Goal: Information Seeking & Learning: Learn about a topic

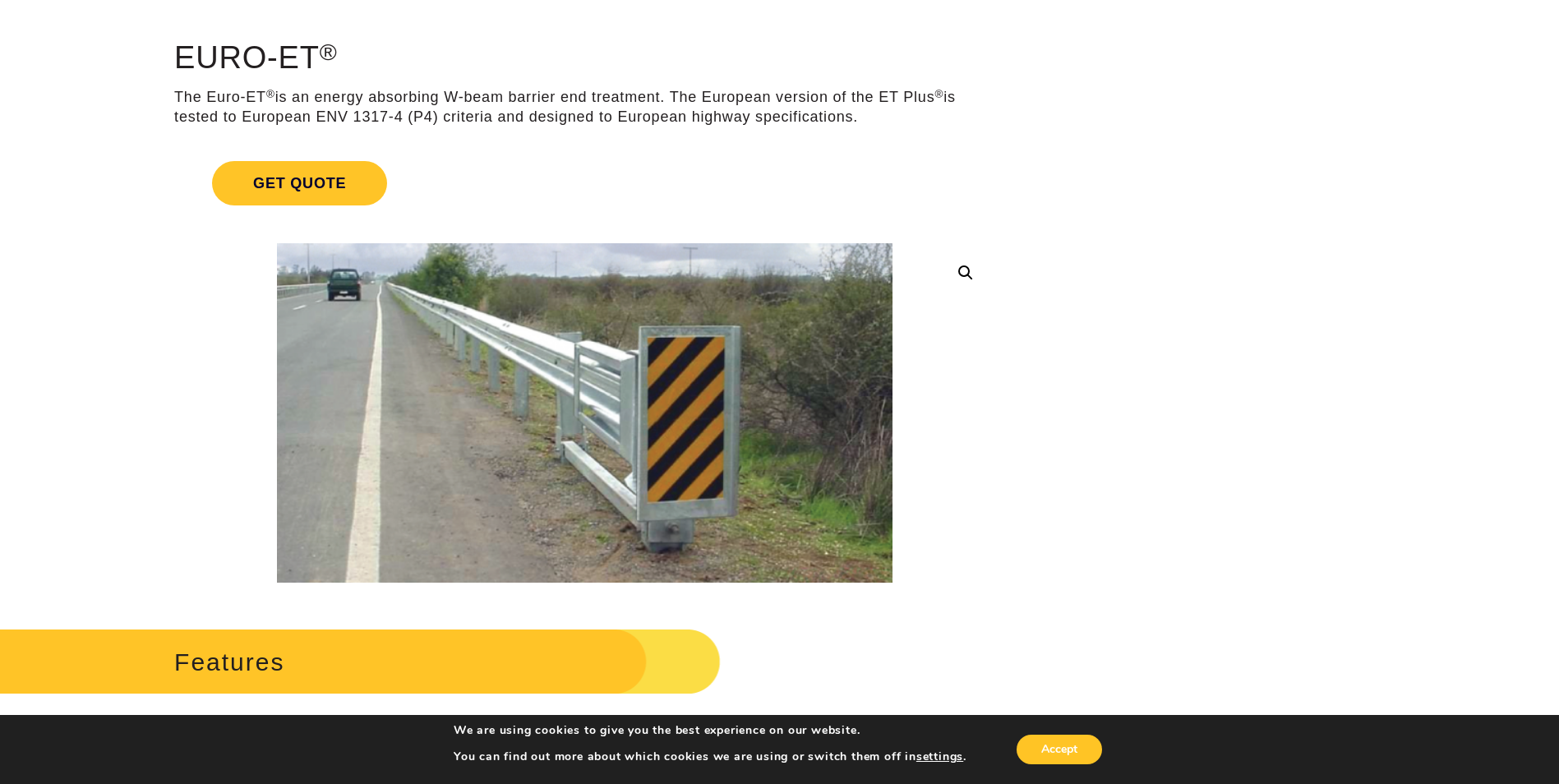
scroll to position [82, 0]
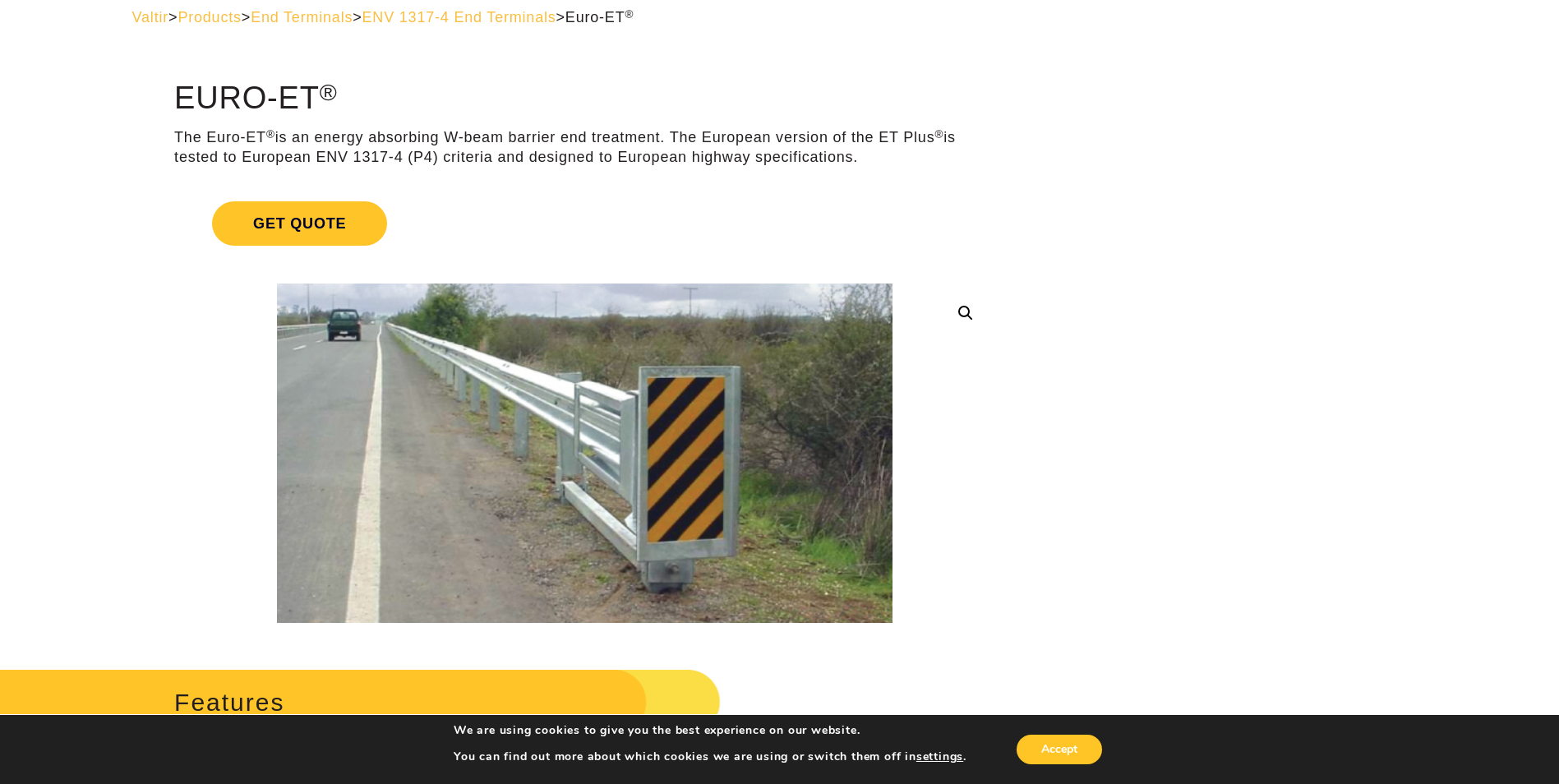
drag, startPoint x: 171, startPoint y: 134, endPoint x: 265, endPoint y: 132, distance: 94.0
copy p "The Euro-ET"
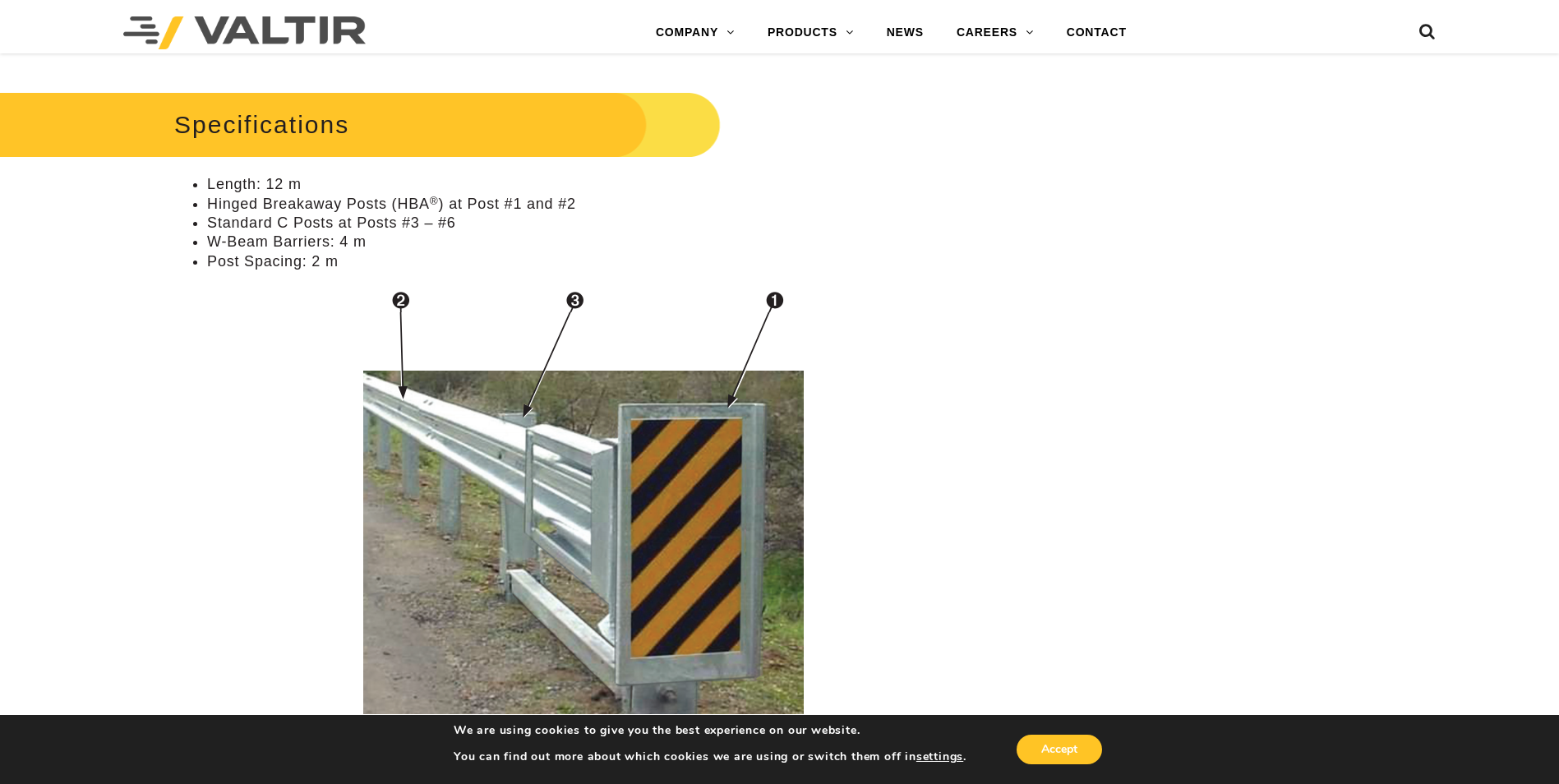
scroll to position [1315, 0]
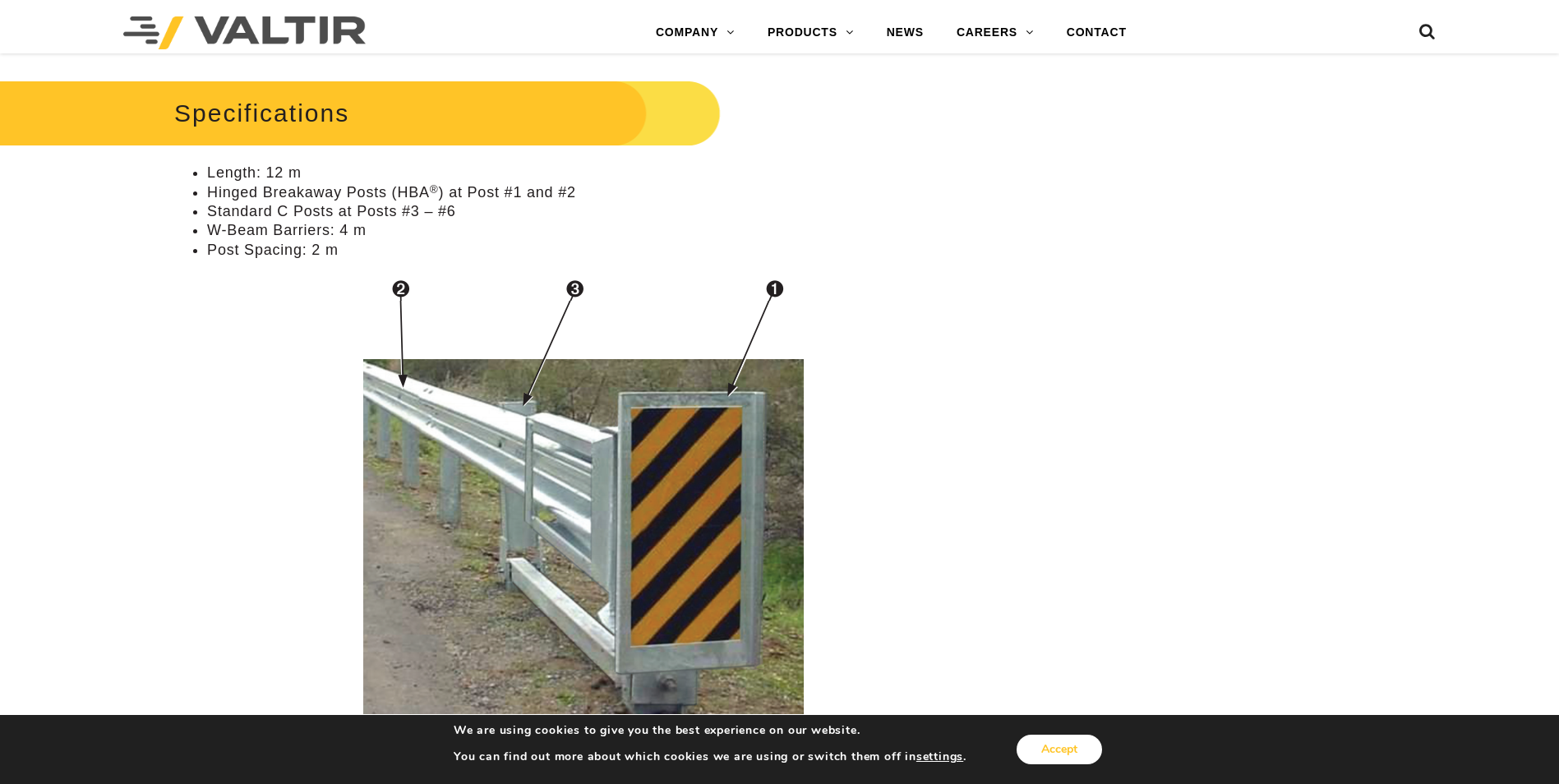
click at [1050, 747] on button "Accept" at bounding box center [1059, 750] width 86 height 30
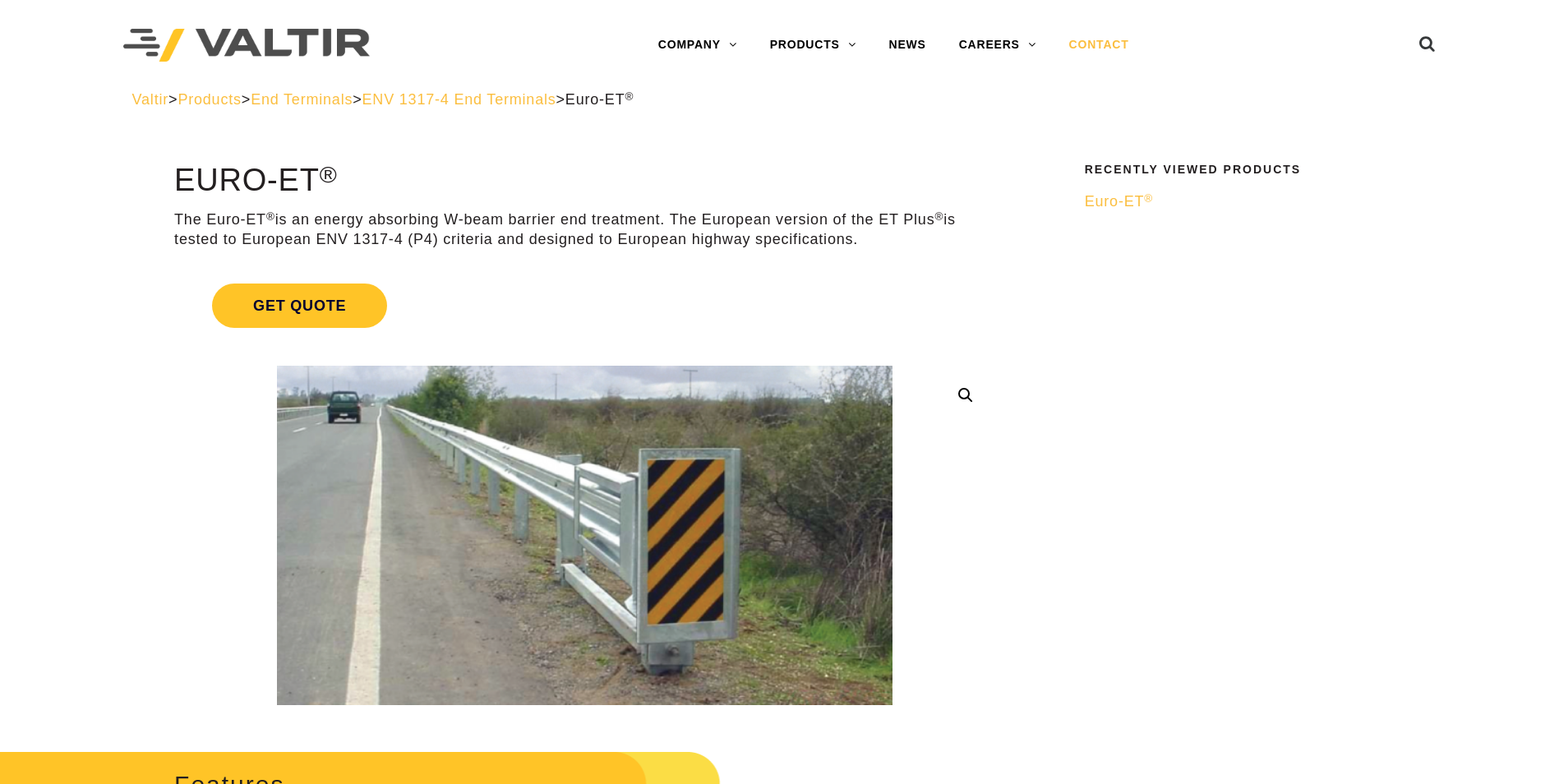
click at [1099, 43] on link "CONTACT" at bounding box center [1100, 45] width 93 height 32
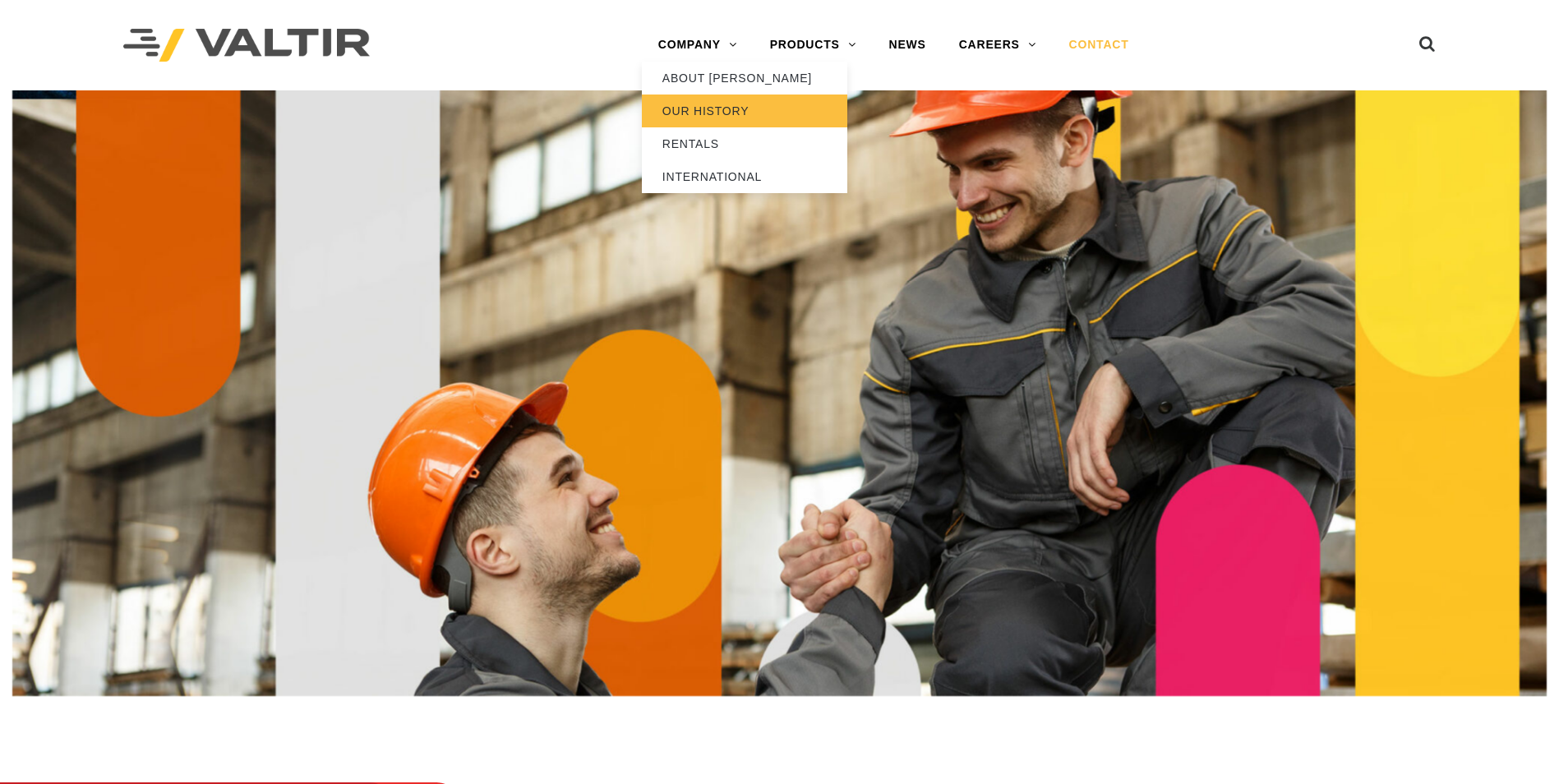
click at [708, 110] on link "OUR HISTORY" at bounding box center [744, 111] width 206 height 32
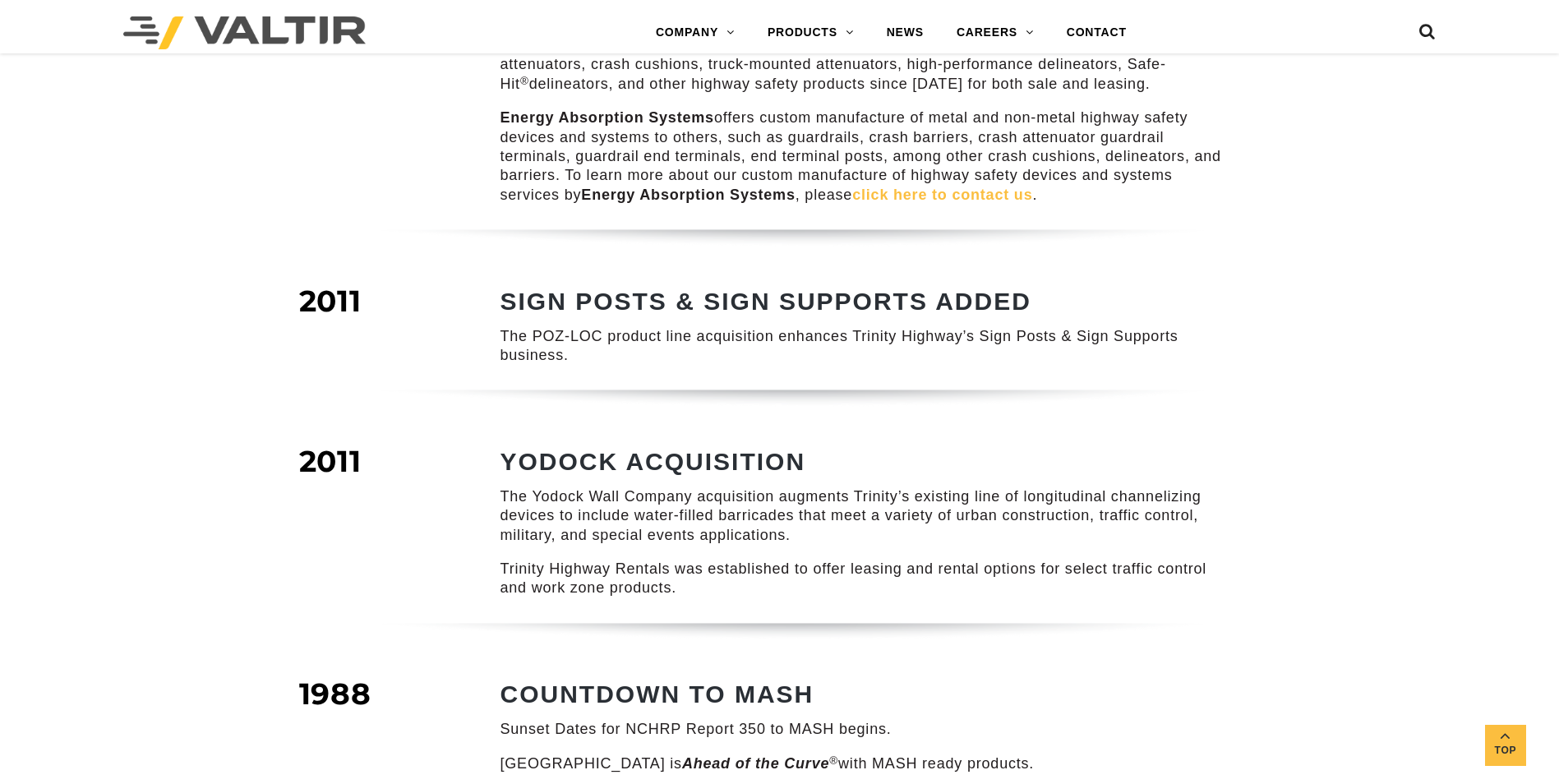
scroll to position [1479, 0]
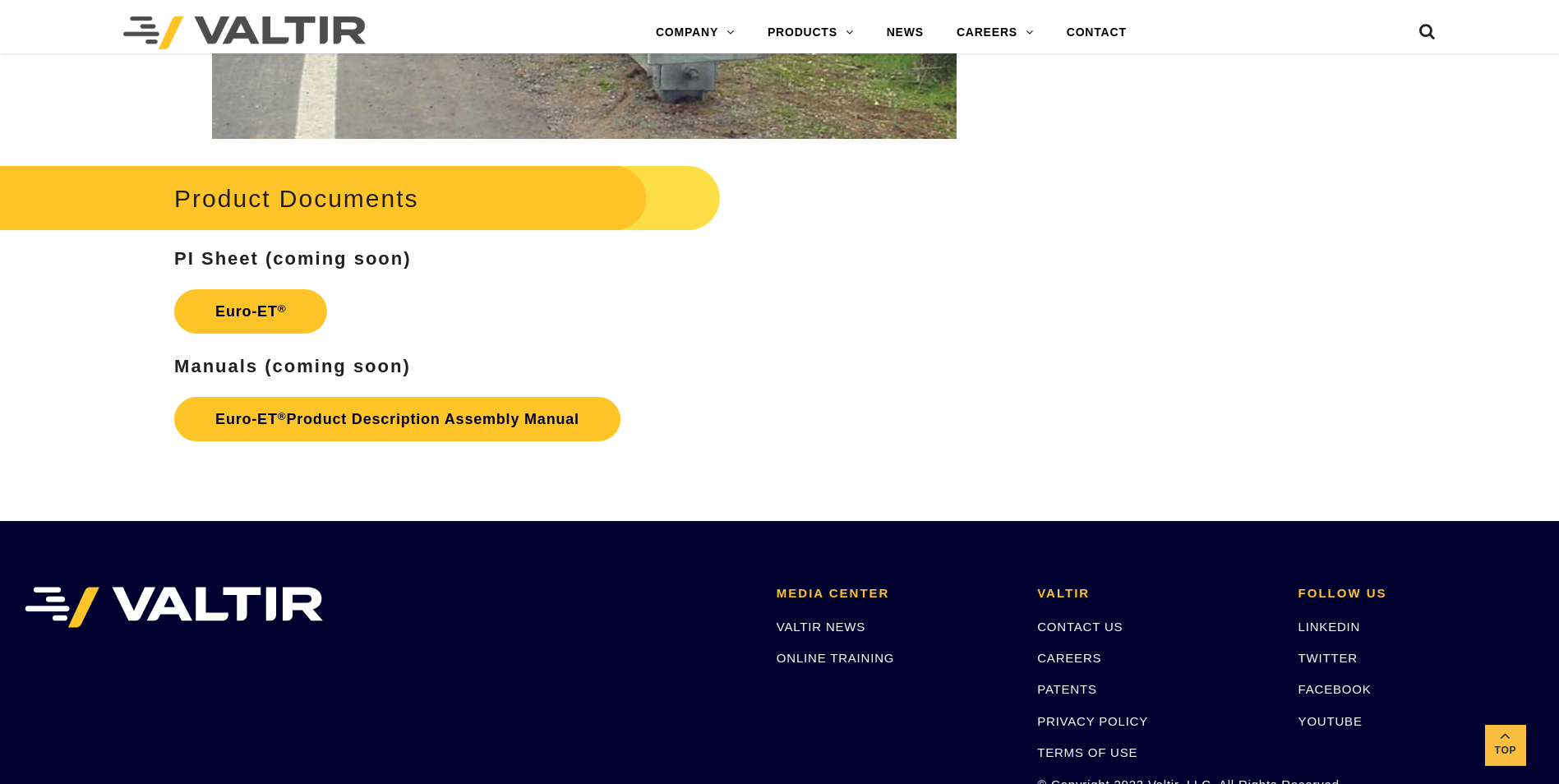
scroll to position [2548, 0]
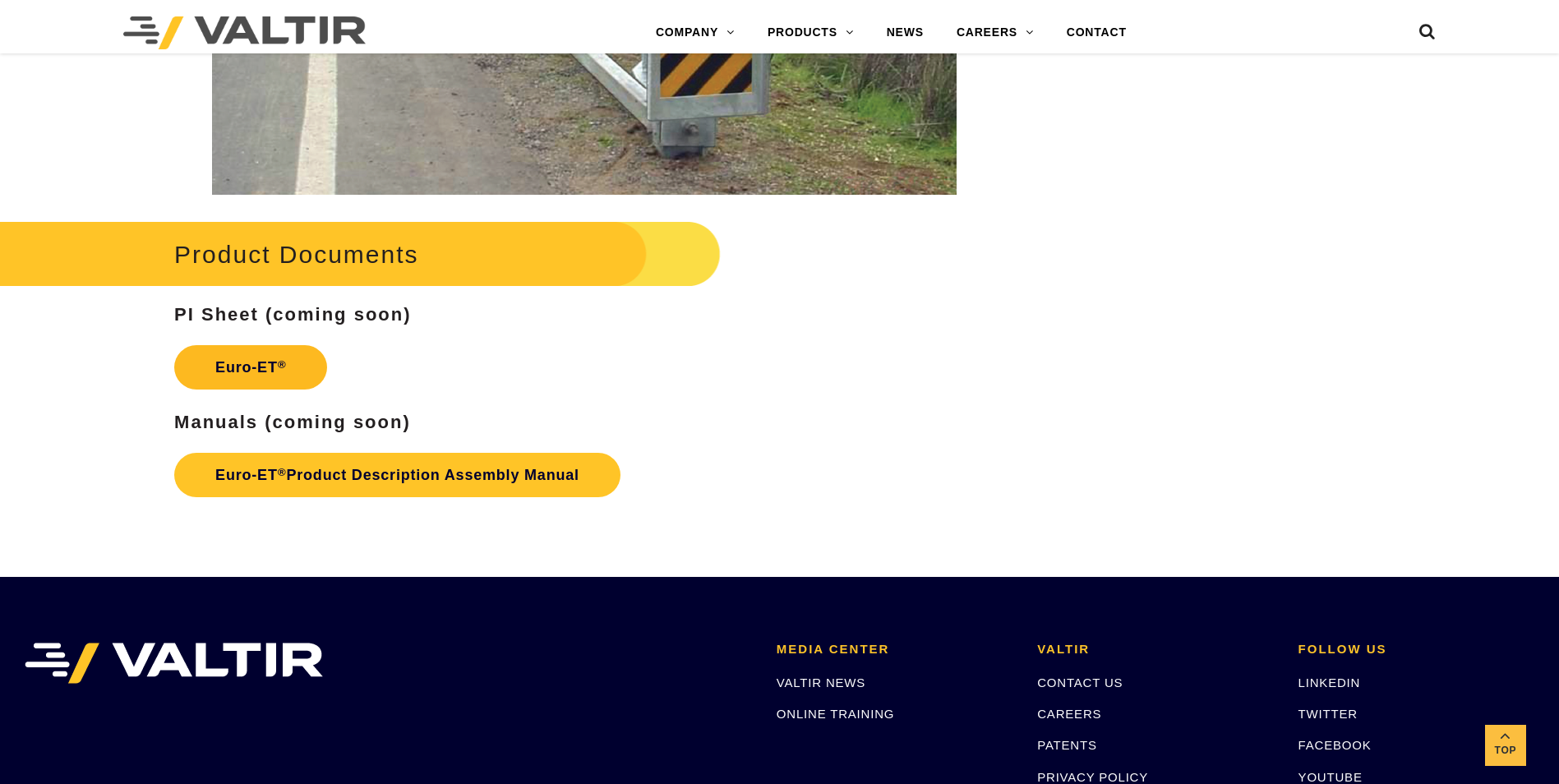
click at [239, 366] on link "Euro-ET ®" at bounding box center [251, 367] width 153 height 44
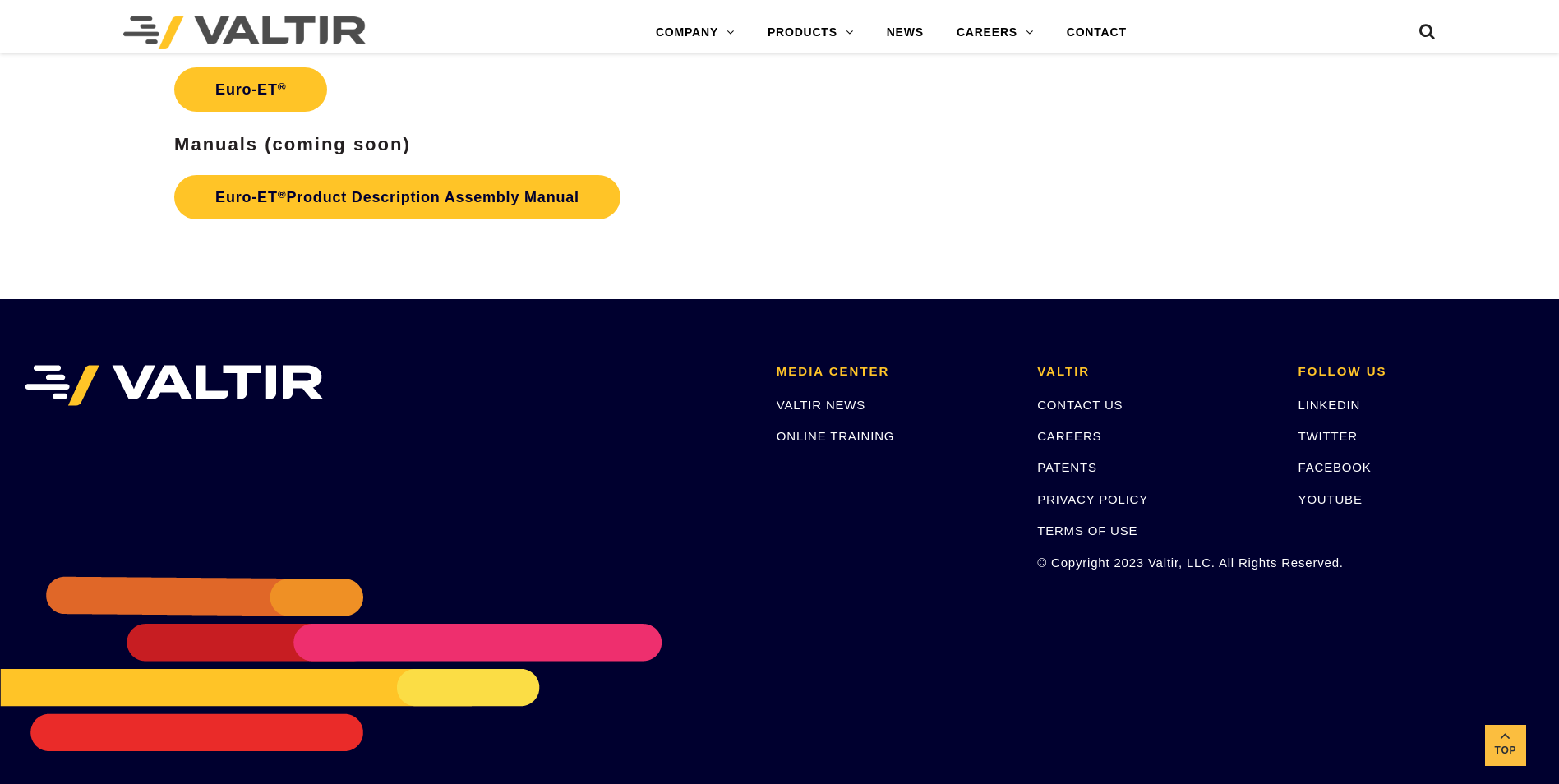
scroll to position [2833, 0]
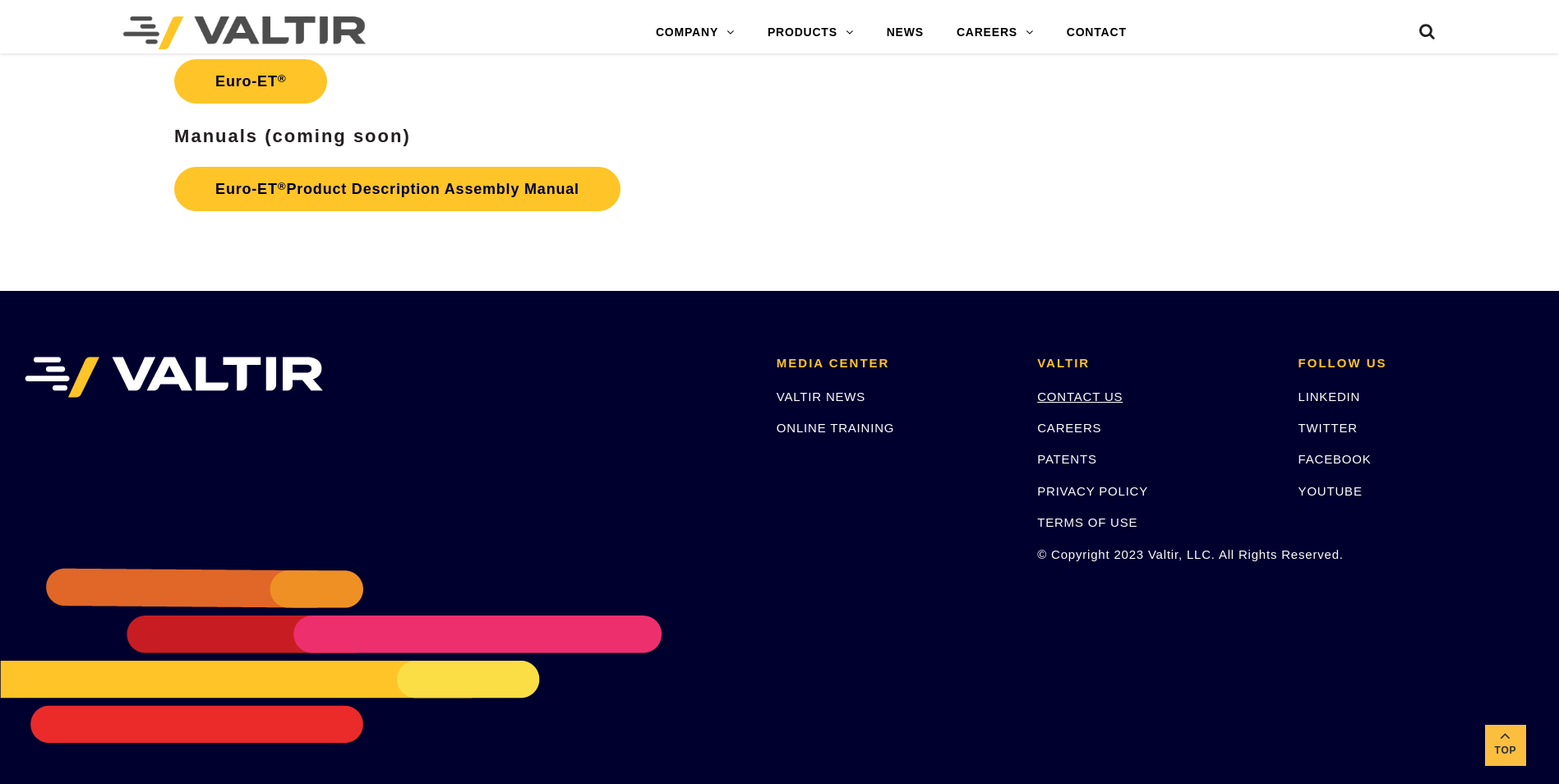
click at [1063, 394] on link "CONTACT US" at bounding box center [1080, 396] width 86 height 14
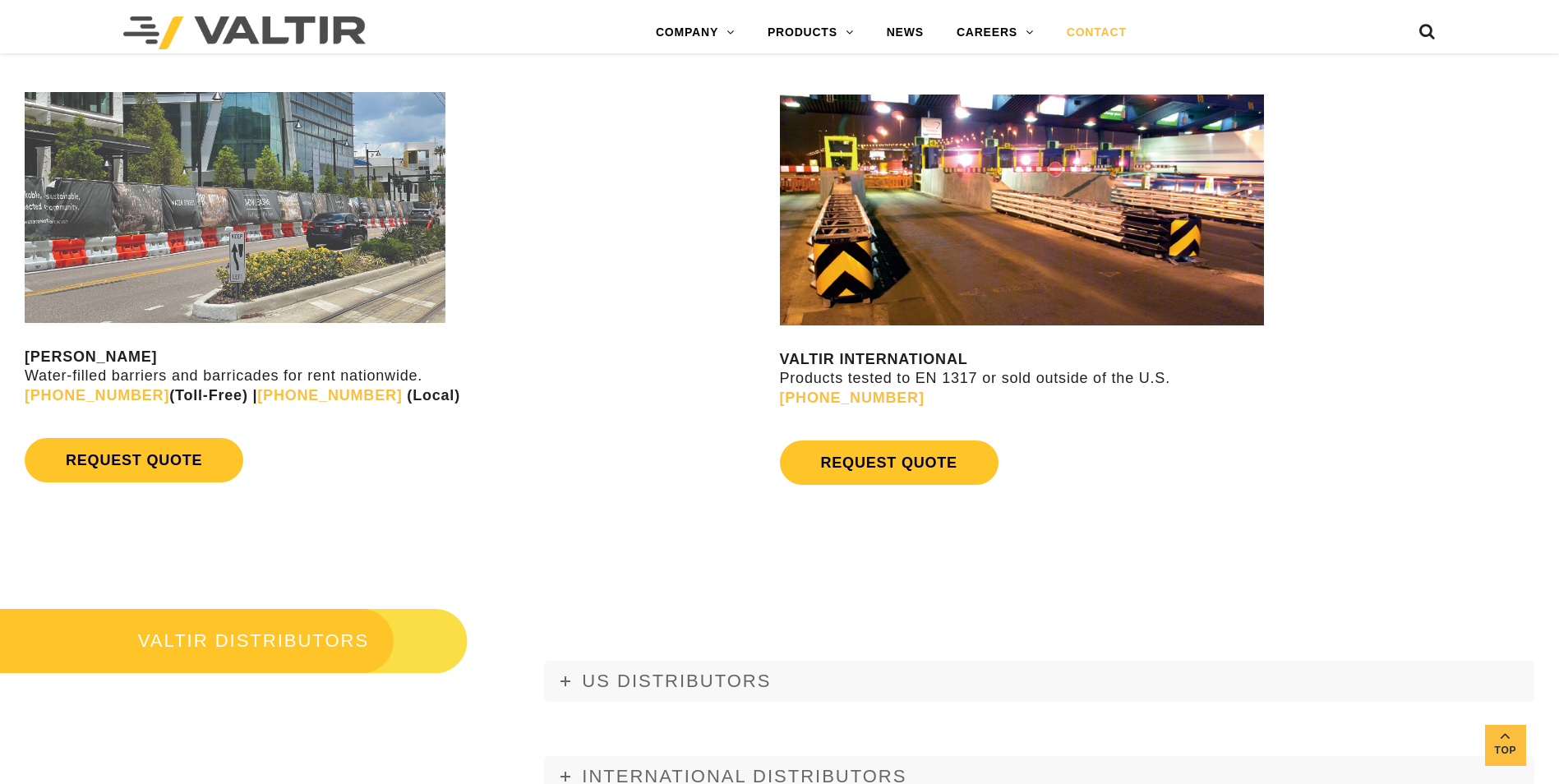
scroll to position [1561, 0]
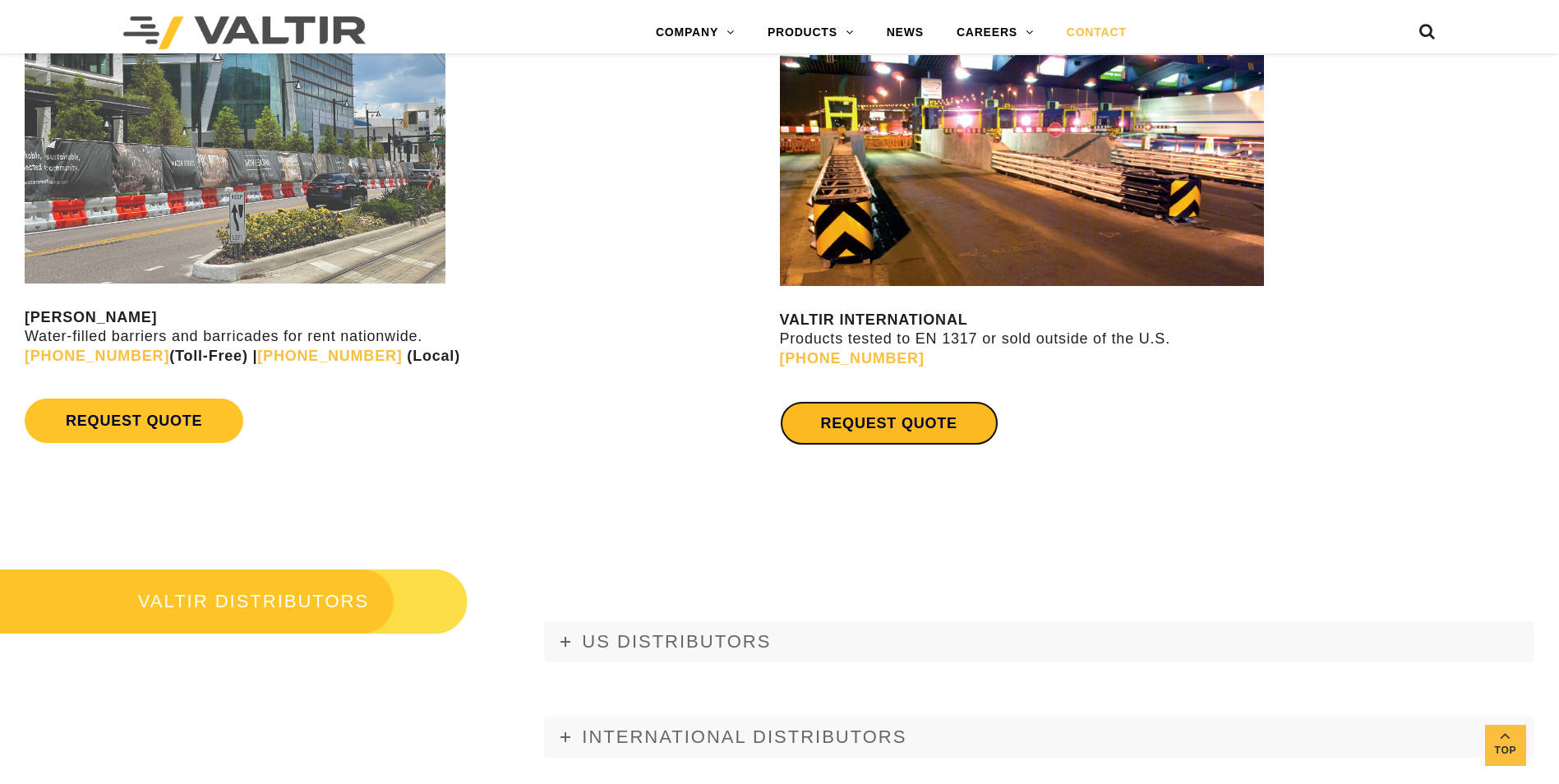
click at [878, 415] on link "REQUEST QUOTE" at bounding box center [889, 423] width 219 height 44
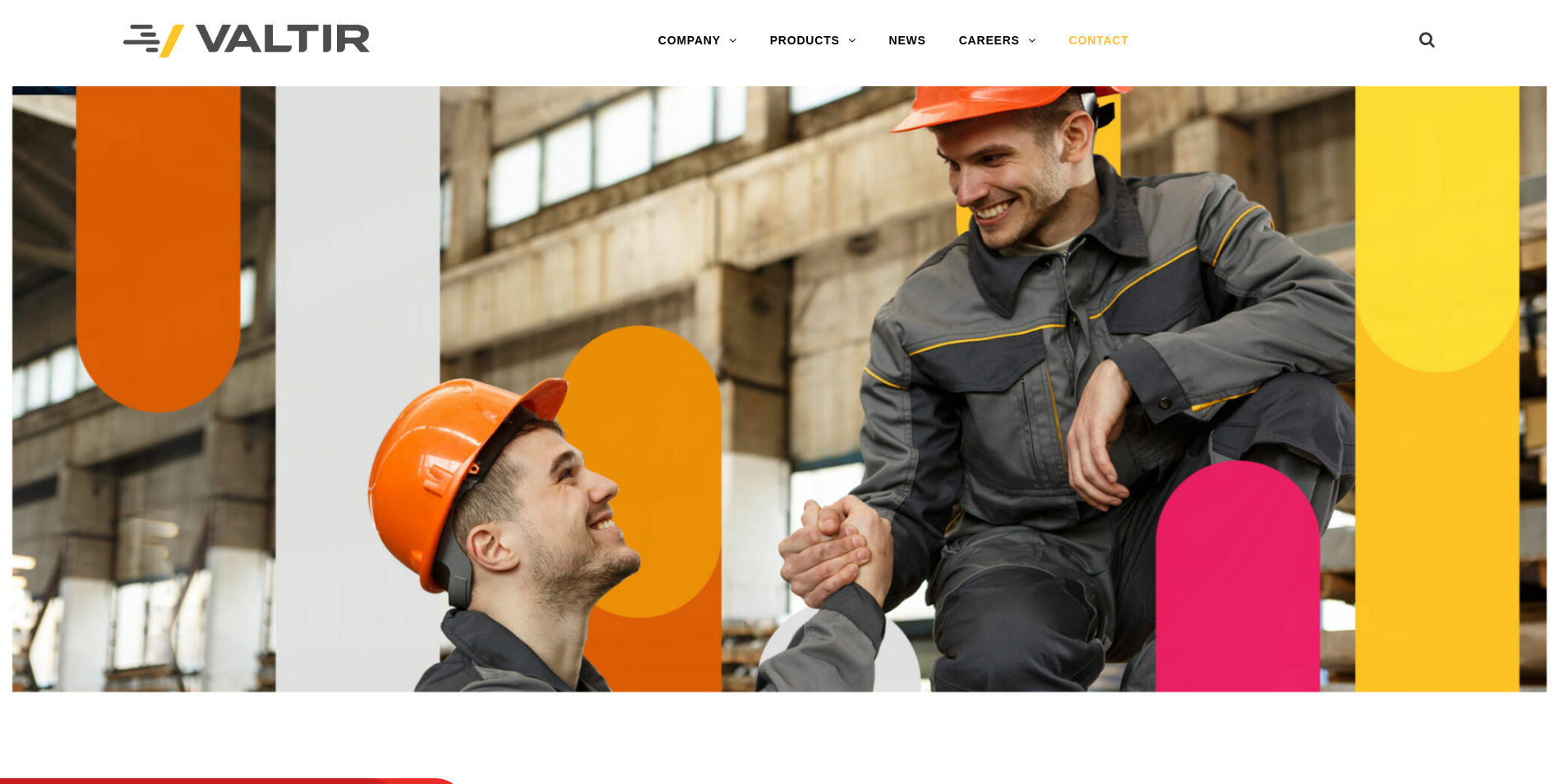
scroll to position [0, 0]
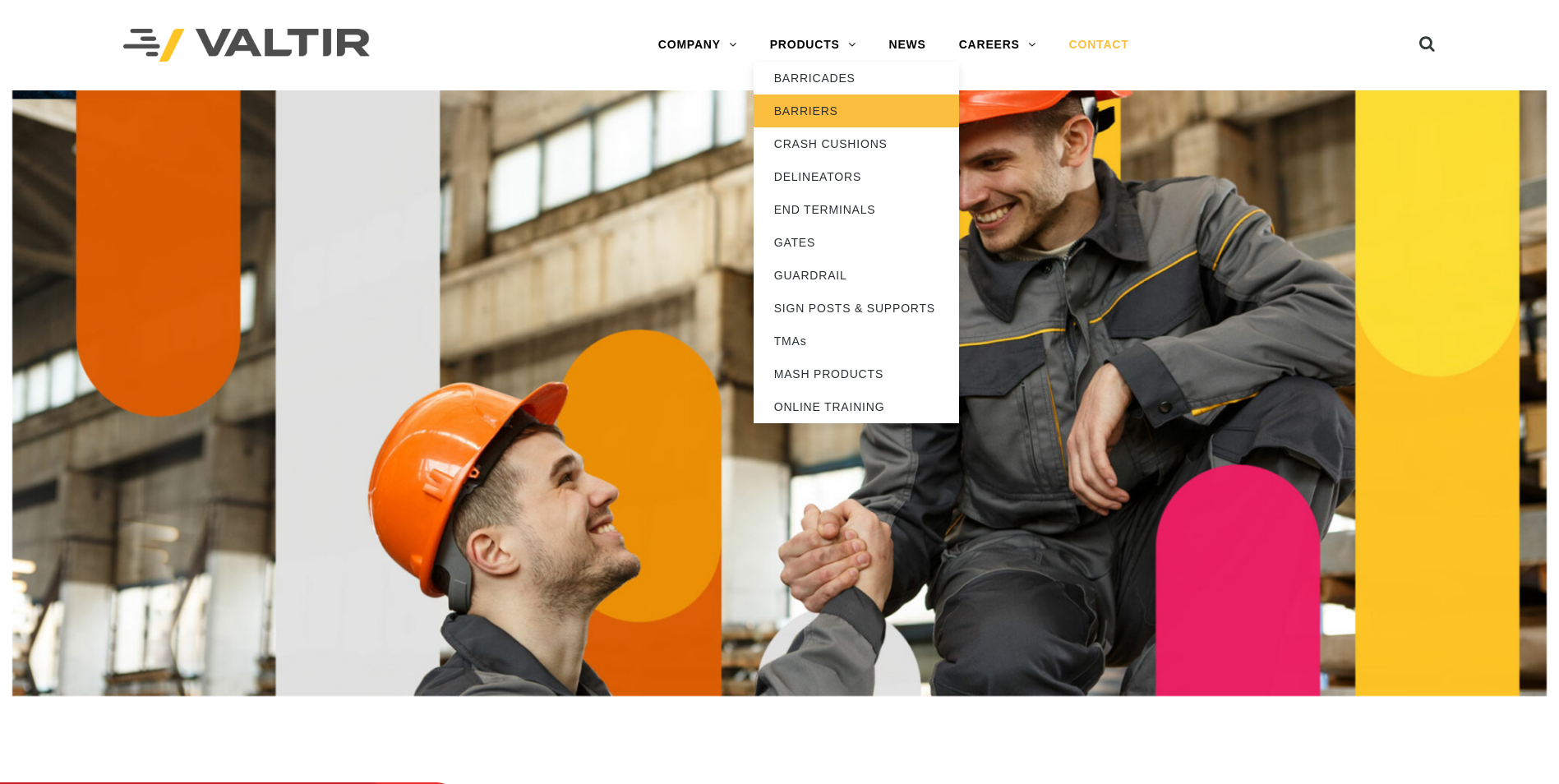
click at [817, 107] on link "BARRIERS" at bounding box center [856, 111] width 206 height 32
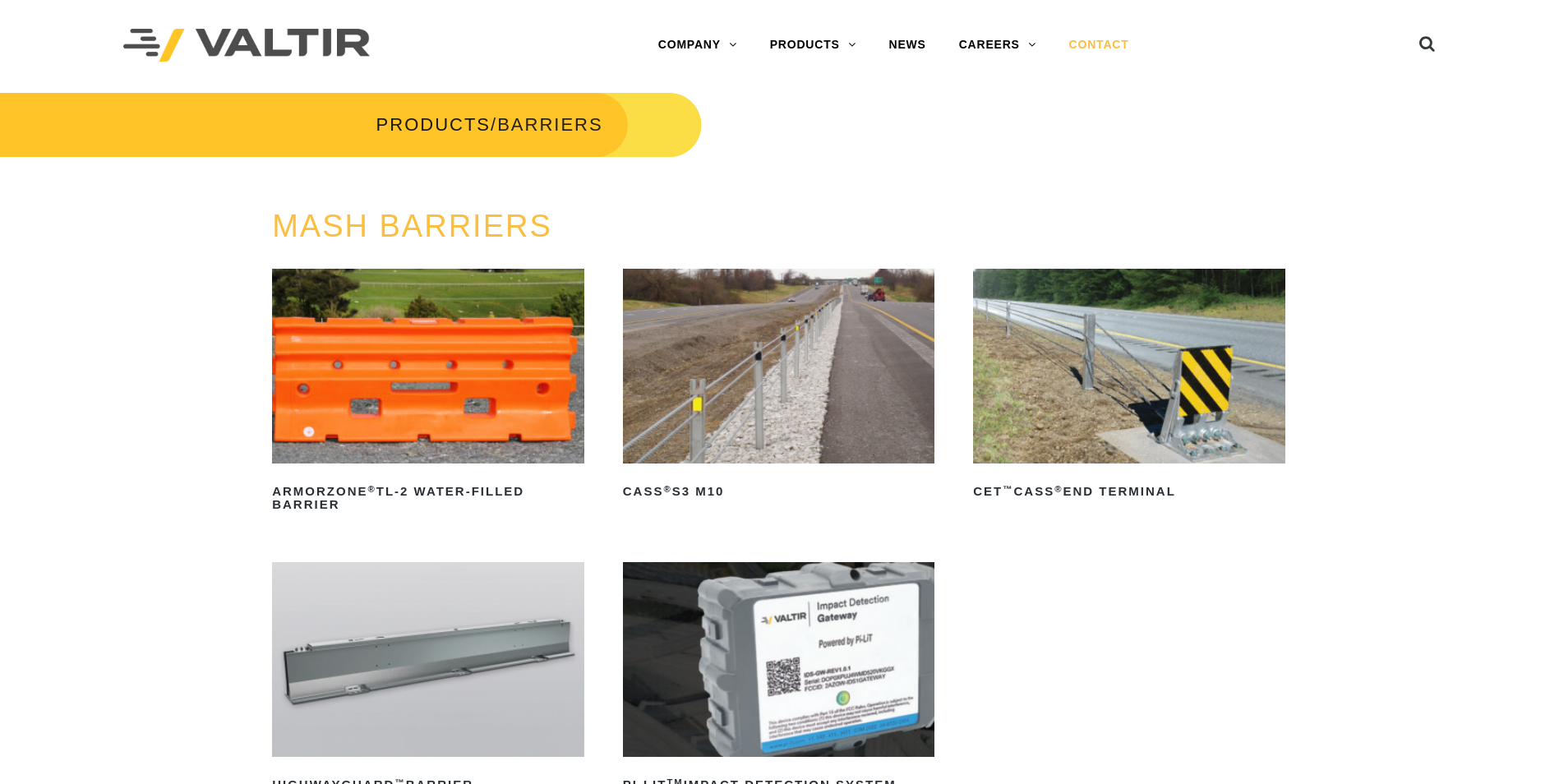
click at [1087, 39] on link "CONTACT" at bounding box center [1100, 45] width 93 height 32
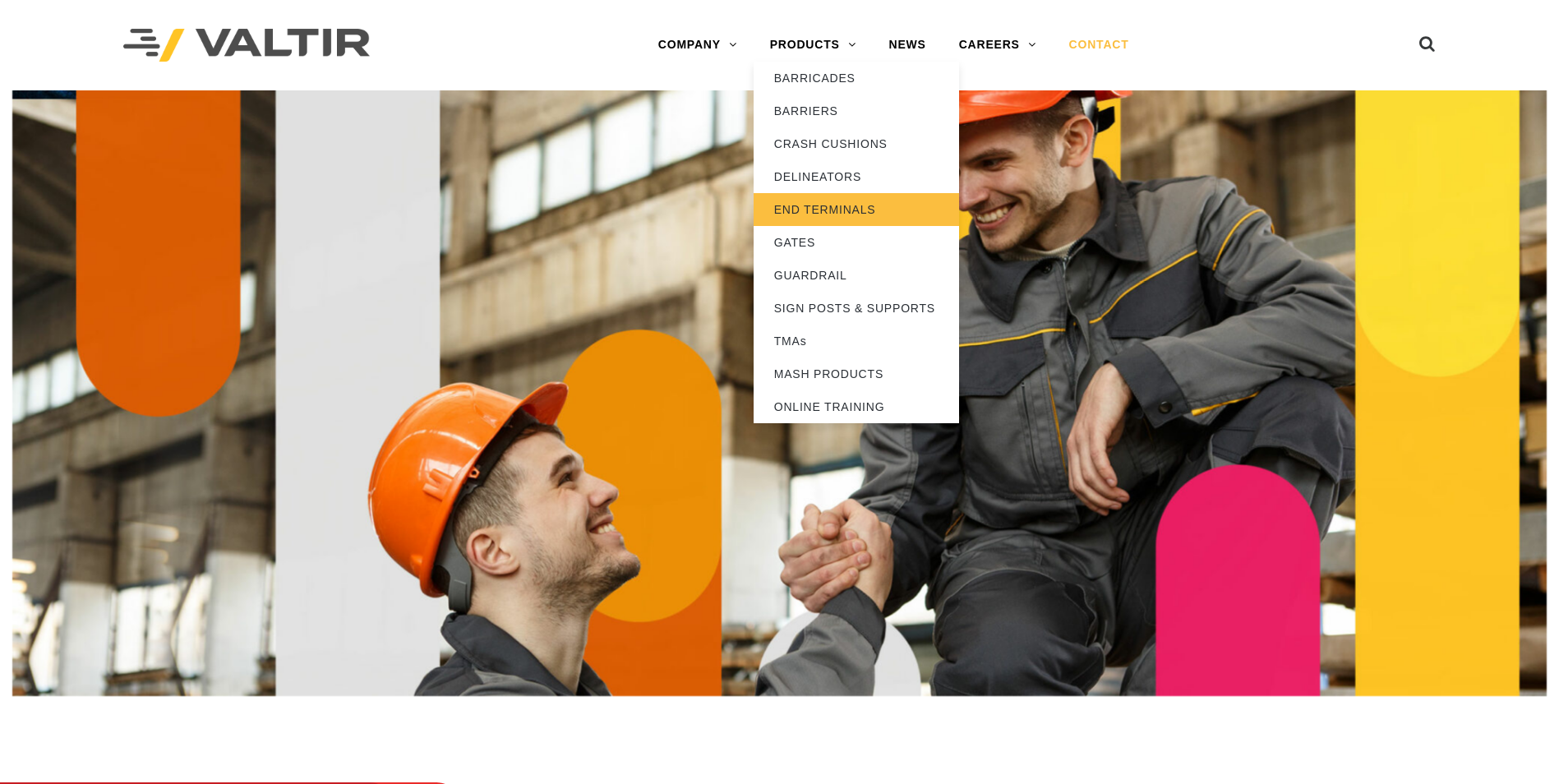
click at [820, 209] on link "END TERMINALS" at bounding box center [856, 209] width 206 height 32
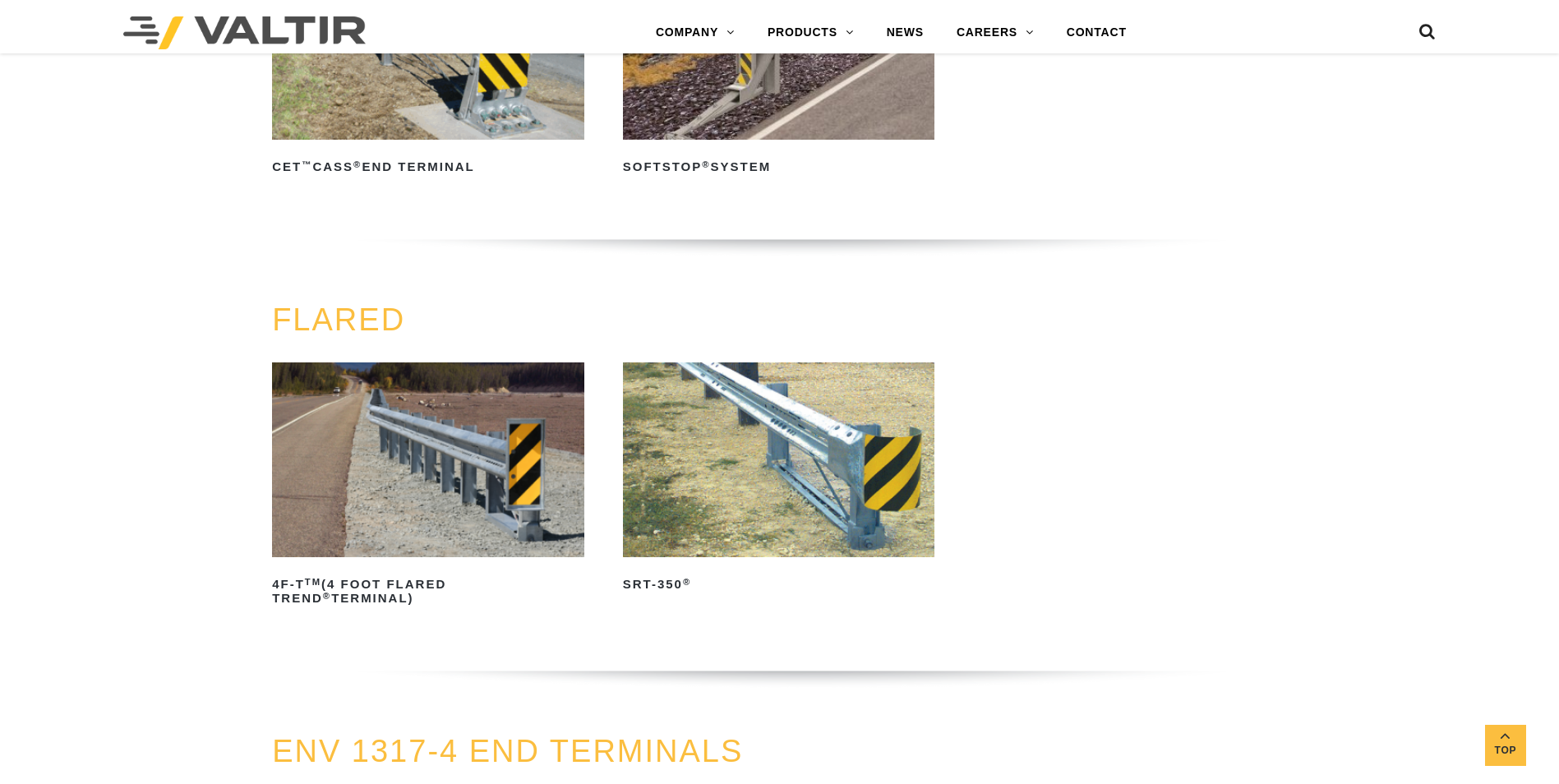
scroll to position [1808, 0]
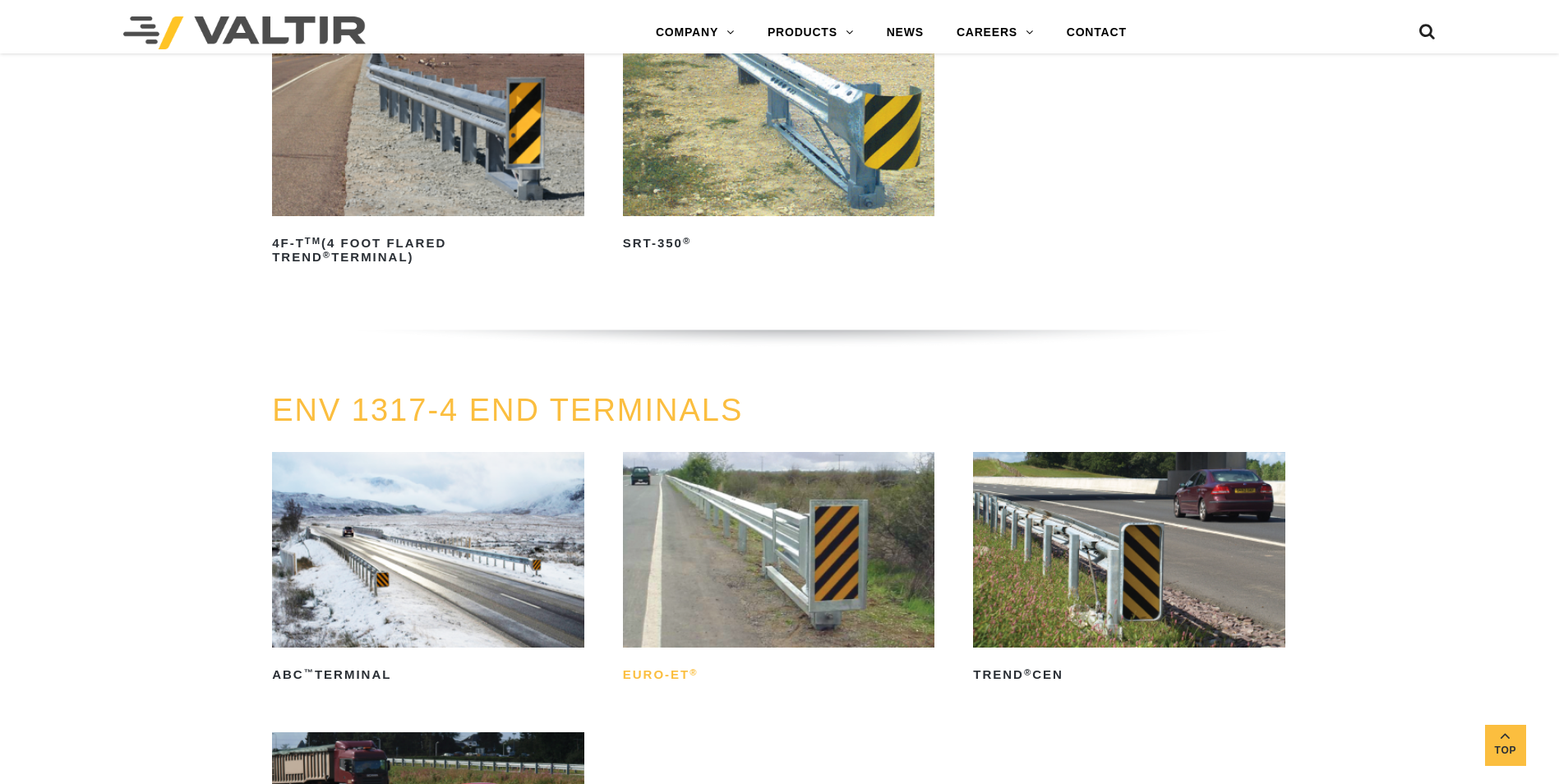
click at [668, 676] on h2 "Euro-ET ®" at bounding box center [778, 676] width 312 height 27
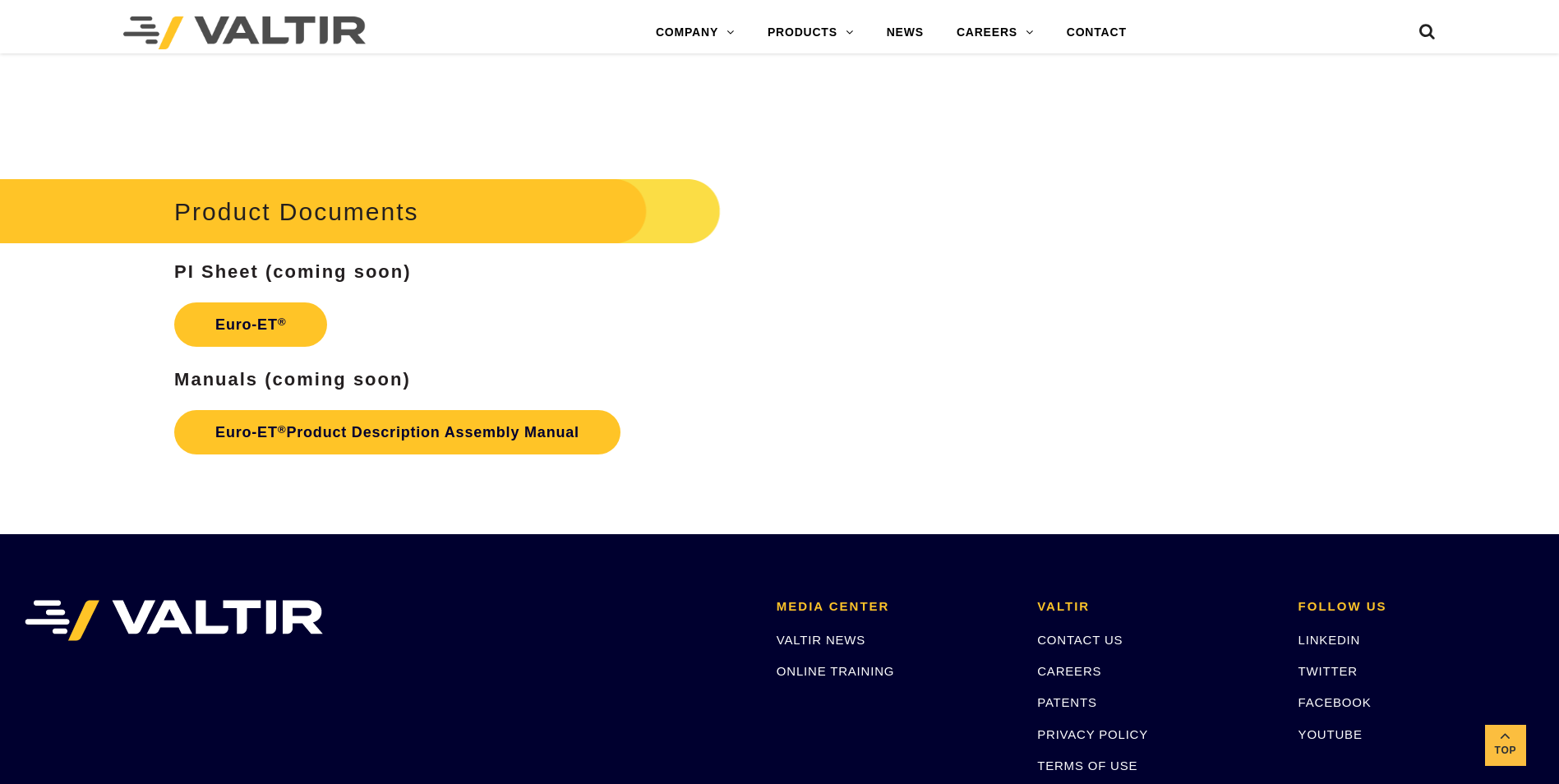
scroll to position [2629, 0]
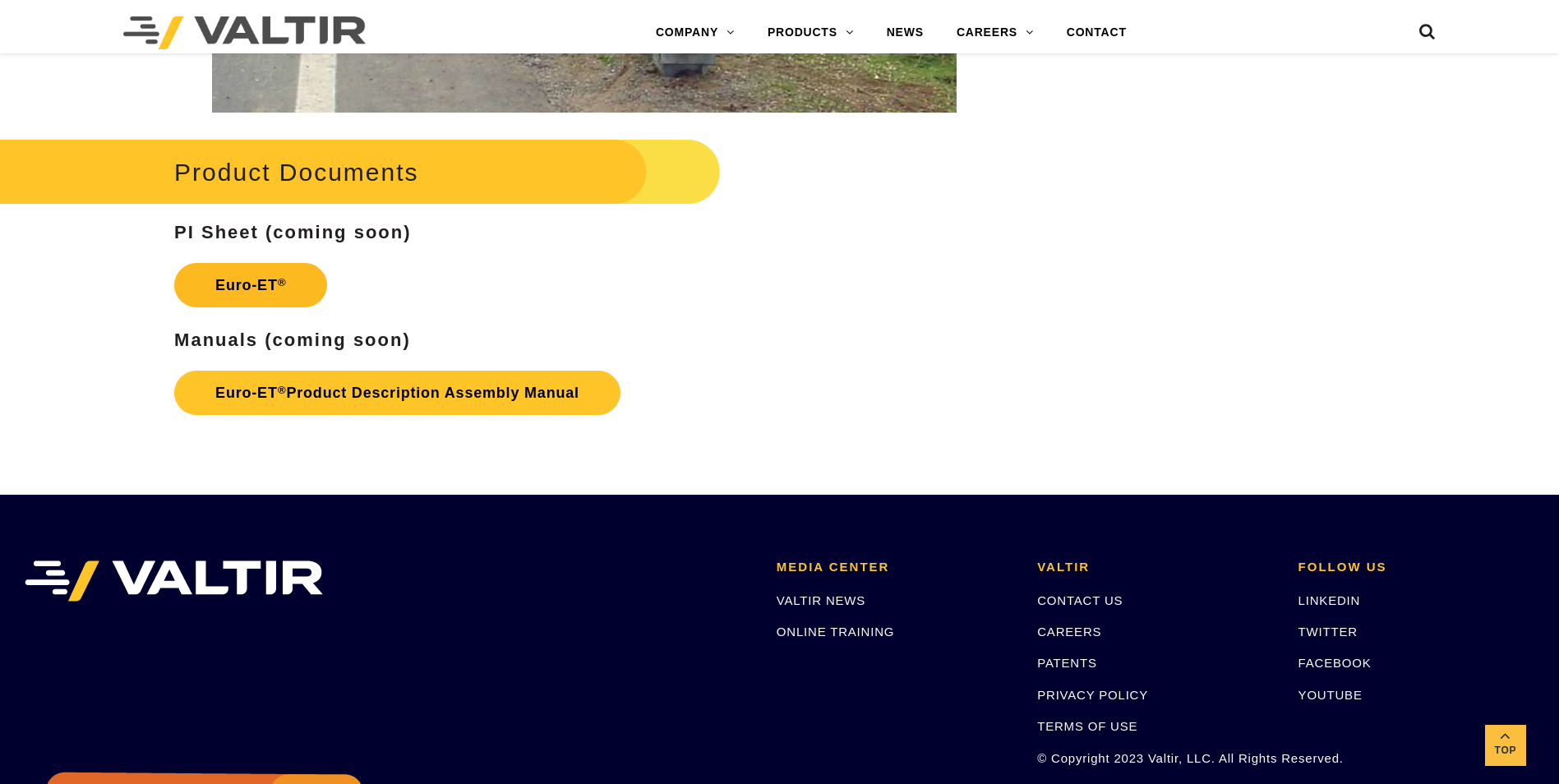
click at [242, 275] on link "Euro-ET ®" at bounding box center [251, 285] width 153 height 44
